Goal: Task Accomplishment & Management: Use online tool/utility

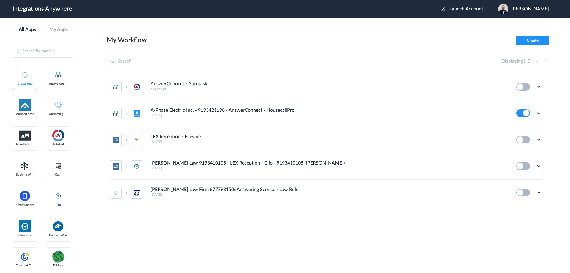
click at [470, 9] on span "Launch Account" at bounding box center [467, 9] width 34 height 5
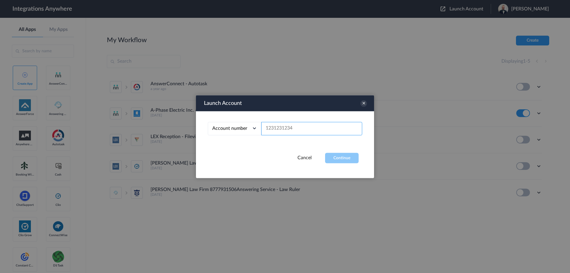
click at [305, 128] on input "text" at bounding box center [311, 128] width 101 height 13
paste input "2525139389"
type input "2525139389"
click at [346, 158] on button "Continue" at bounding box center [342, 158] width 34 height 10
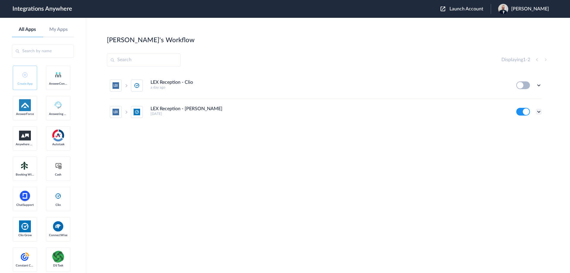
click at [540, 110] on icon at bounding box center [539, 112] width 6 height 6
click at [524, 134] on li "Task history" at bounding box center [522, 136] width 39 height 11
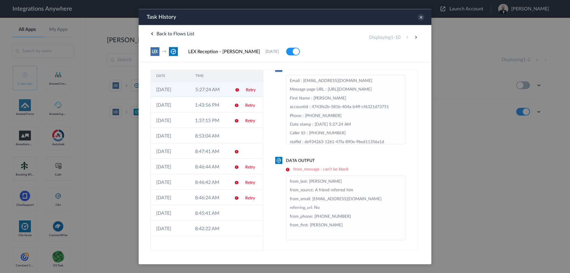
click at [249, 90] on link "Retry" at bounding box center [251, 90] width 10 height 4
click at [250, 106] on link "Retry" at bounding box center [250, 105] width 10 height 4
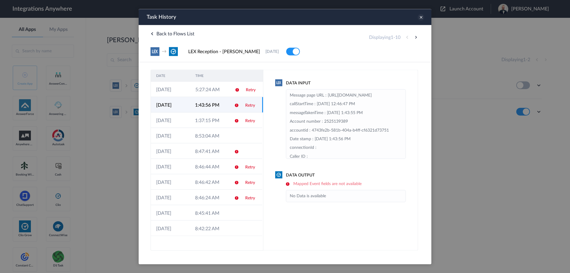
click at [421, 17] on icon at bounding box center [421, 17] width 7 height 7
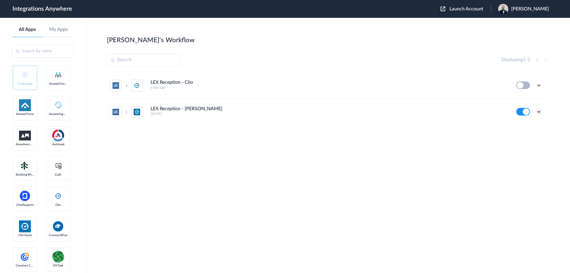
click at [539, 110] on icon at bounding box center [539, 112] width 6 height 6
click at [518, 137] on link "Task history" at bounding box center [522, 136] width 29 height 4
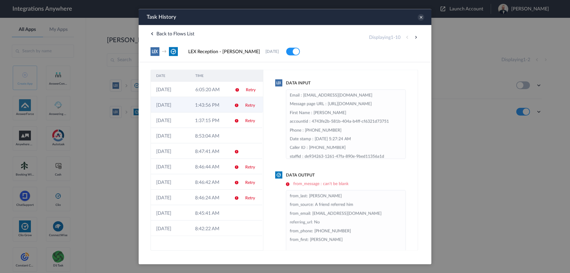
click at [220, 105] on td "1:43:56 PM" at bounding box center [209, 104] width 39 height 15
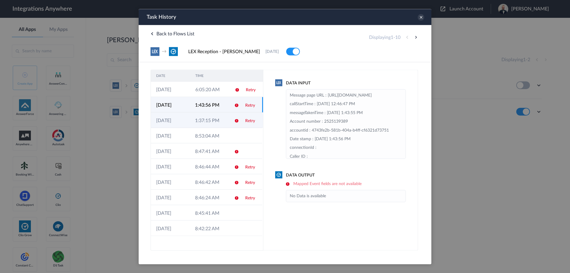
click at [209, 122] on td "1:37:15 PM" at bounding box center [209, 119] width 39 height 15
click at [422, 17] on icon at bounding box center [421, 17] width 7 height 7
